Goal: Information Seeking & Learning: Learn about a topic

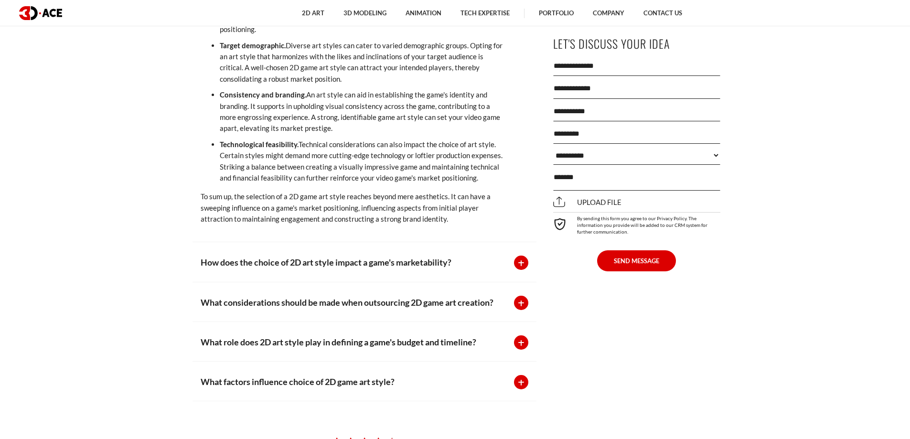
scroll to position [6674, 0]
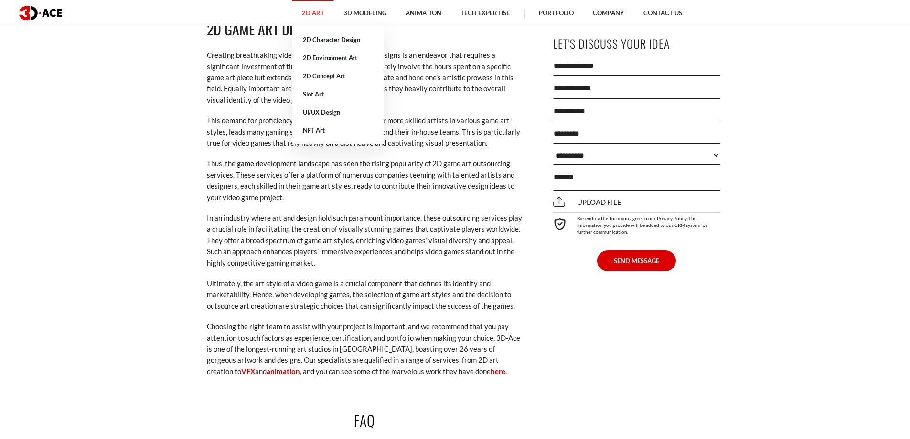
scroll to position [5915, 0]
